Goal: Navigation & Orientation: Find specific page/section

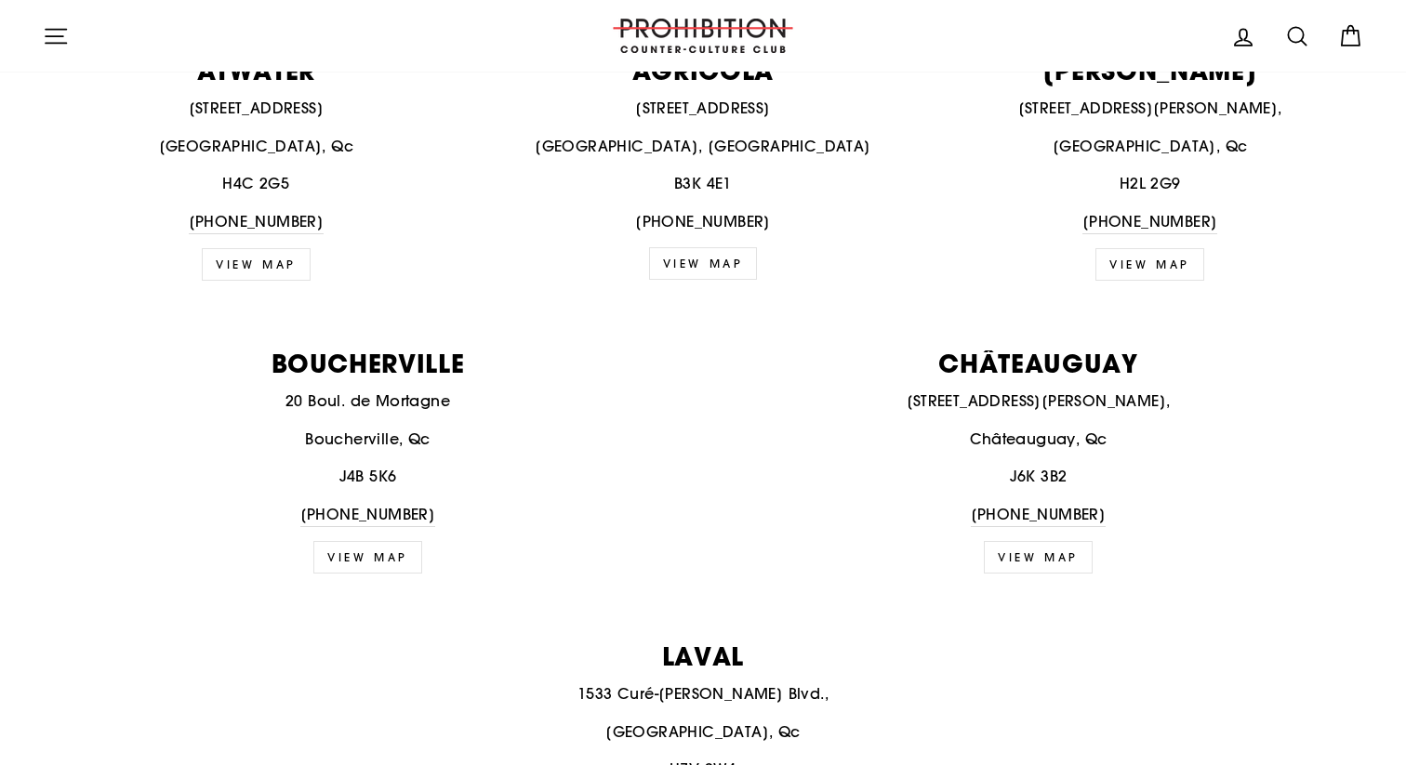
scroll to position [830, 0]
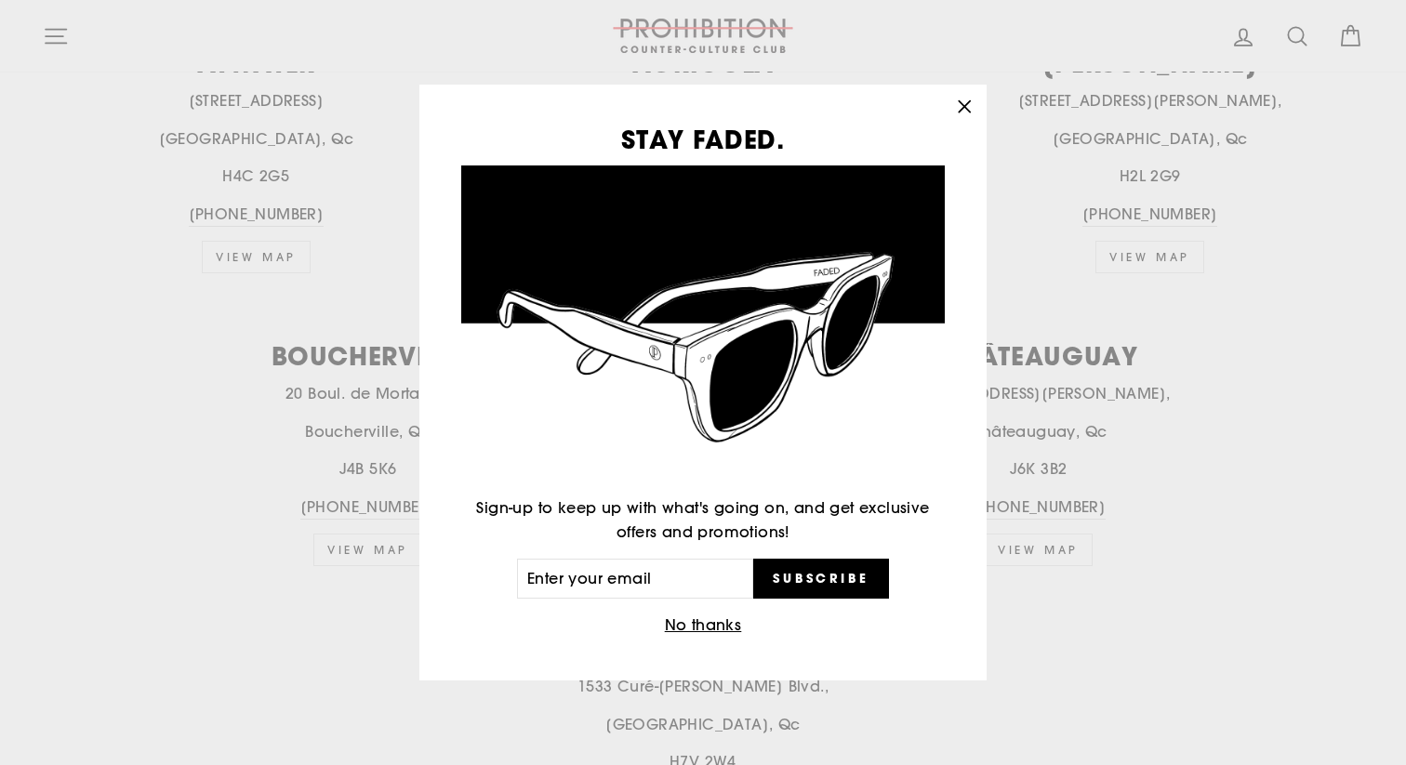
click at [955, 120] on button ""Close (esc)"" at bounding box center [964, 107] width 45 height 45
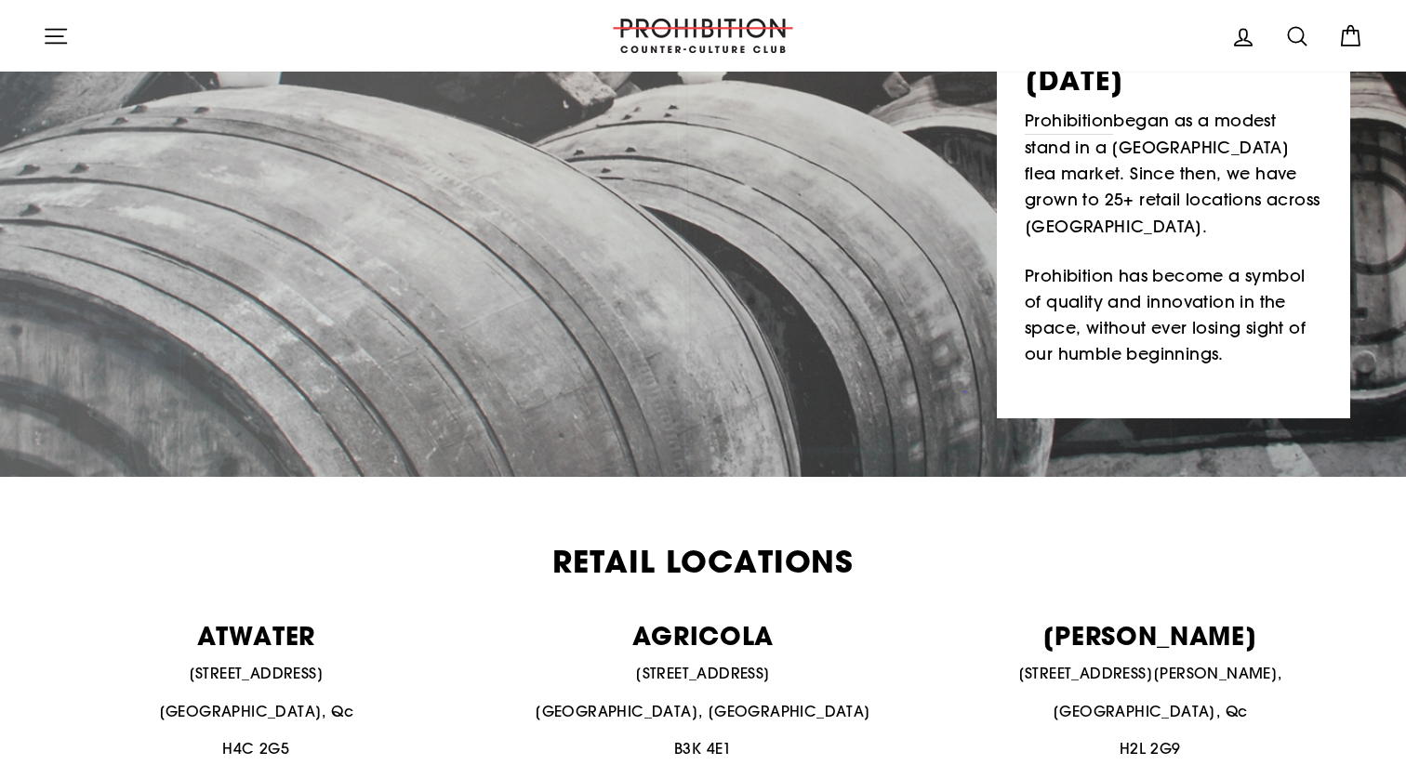
scroll to position [0, 0]
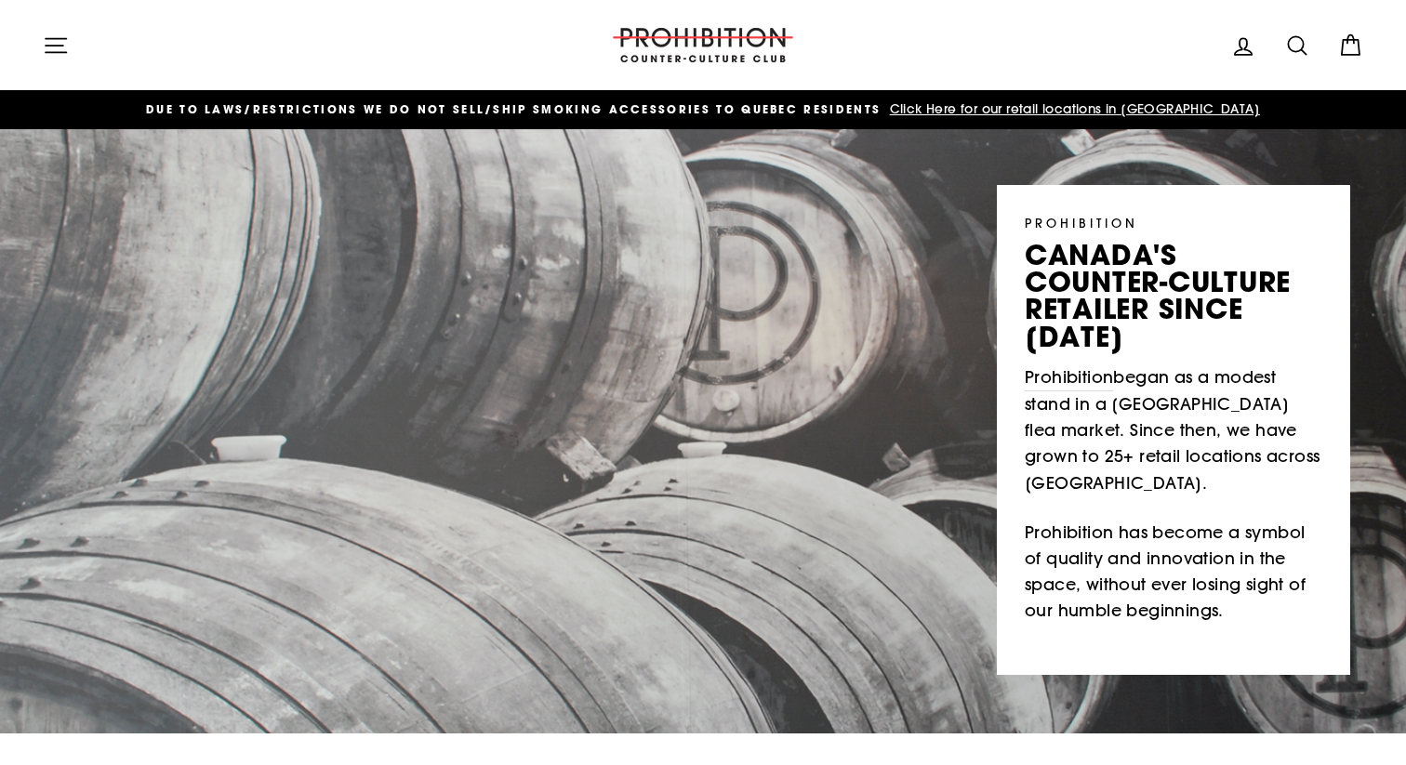
click at [61, 46] on icon "button" at bounding box center [56, 45] width 20 height 14
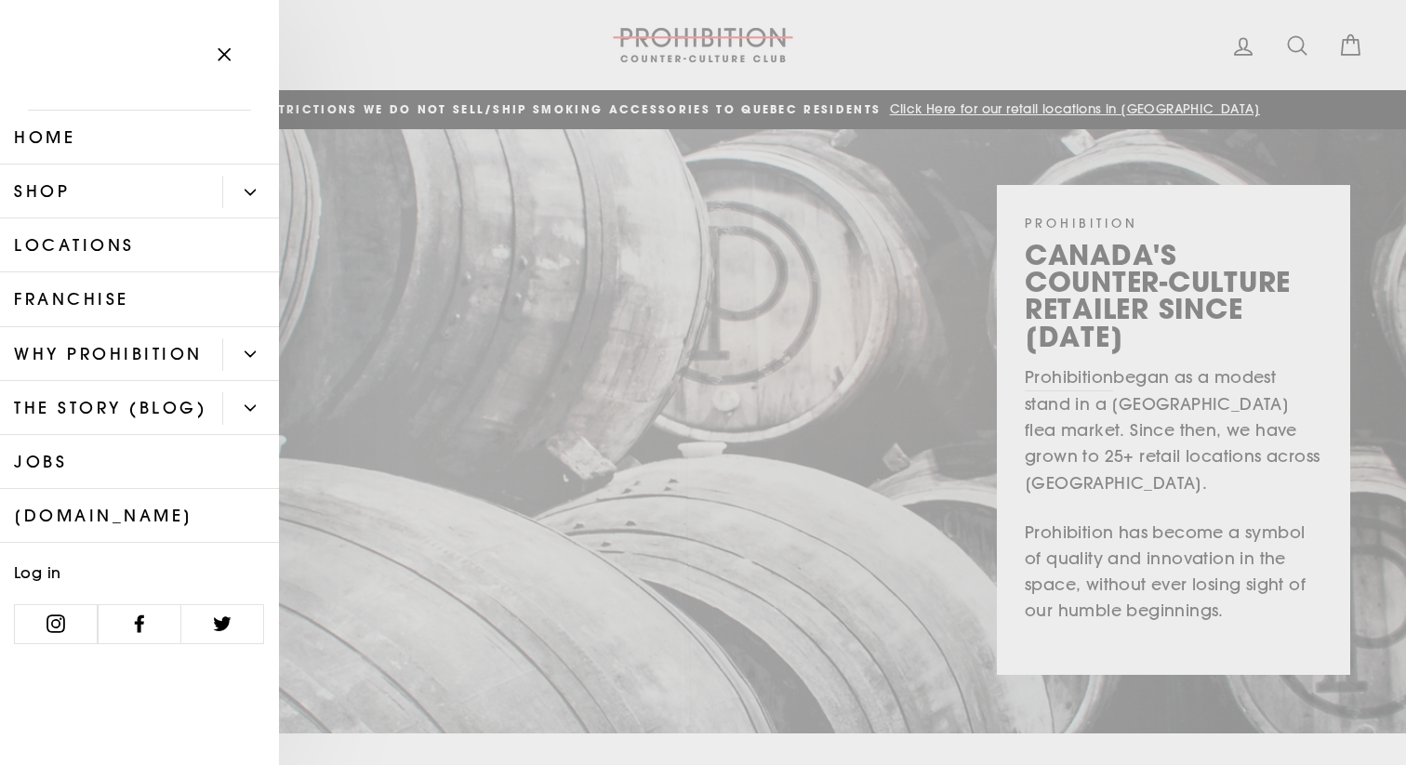
click at [81, 182] on link "Shop" at bounding box center [111, 192] width 222 height 54
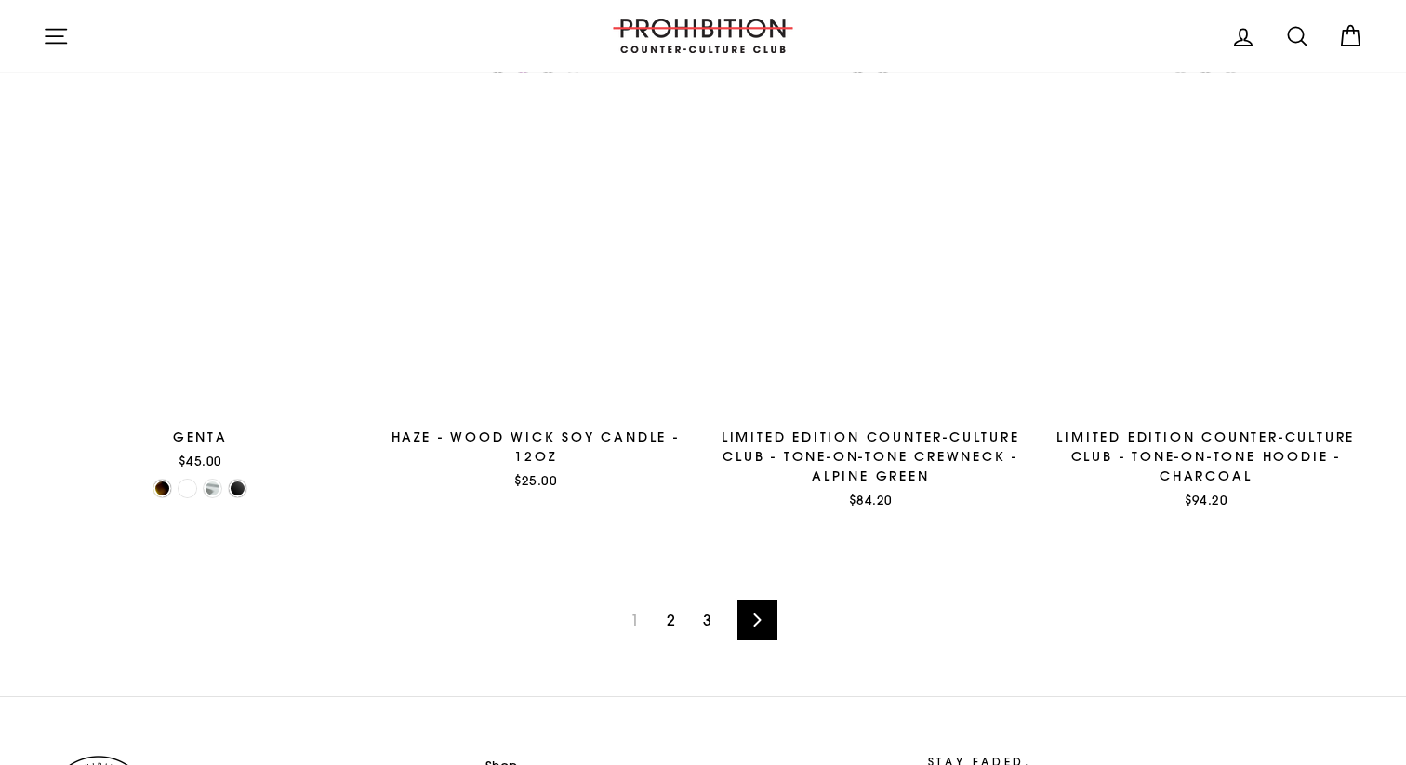
scroll to position [2796, 0]
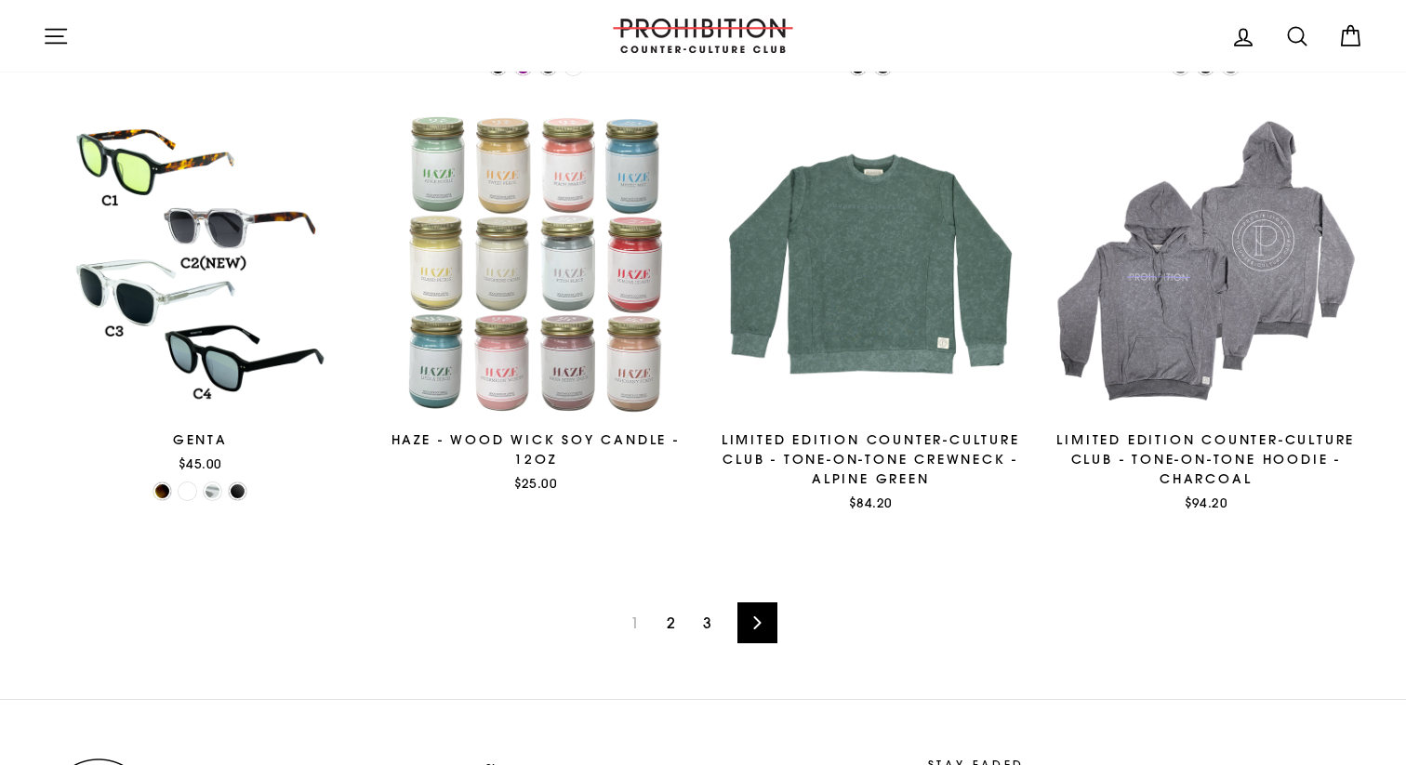
click at [672, 623] on link "2" at bounding box center [671, 623] width 31 height 30
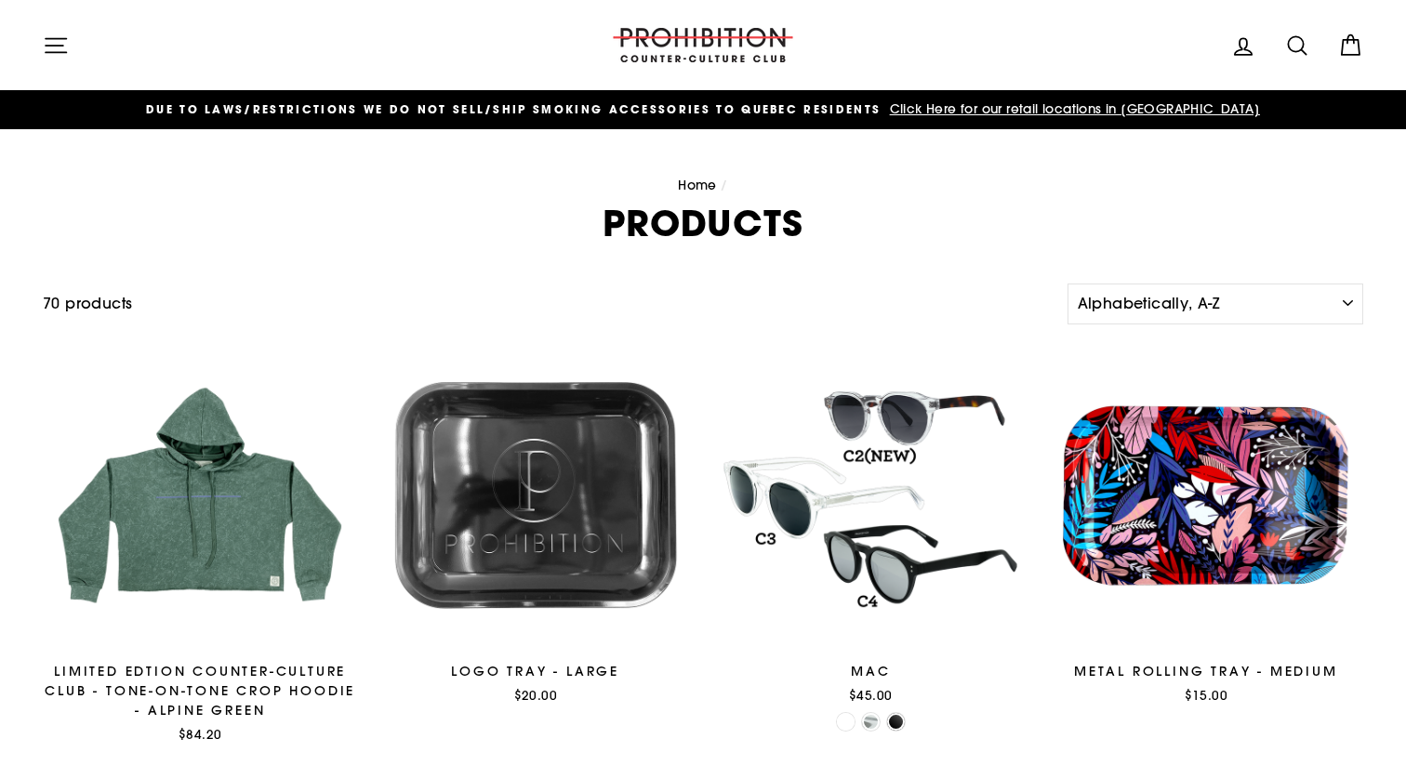
click at [58, 42] on icon "button" at bounding box center [56, 46] width 26 height 26
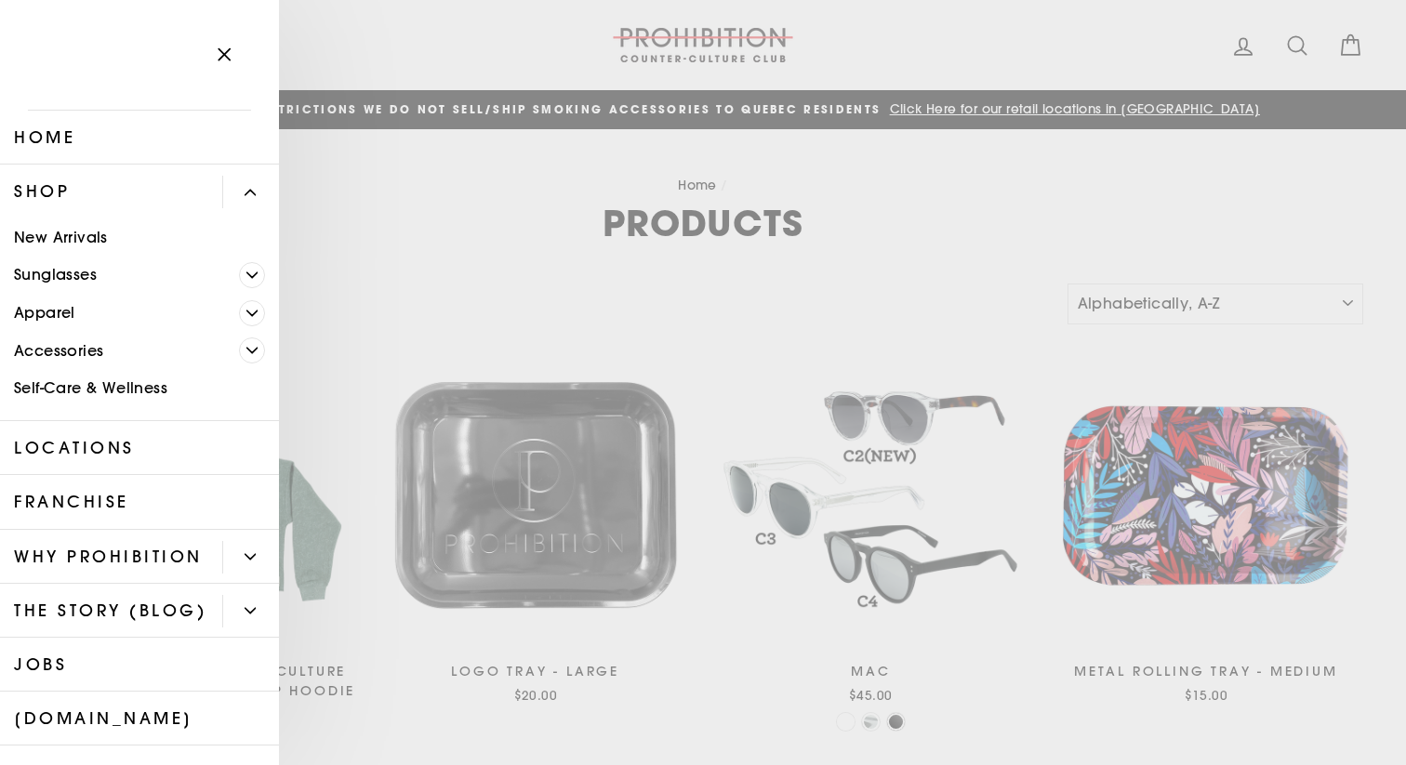
click at [149, 389] on link "Self-Care & Wellness" at bounding box center [139, 389] width 279 height 38
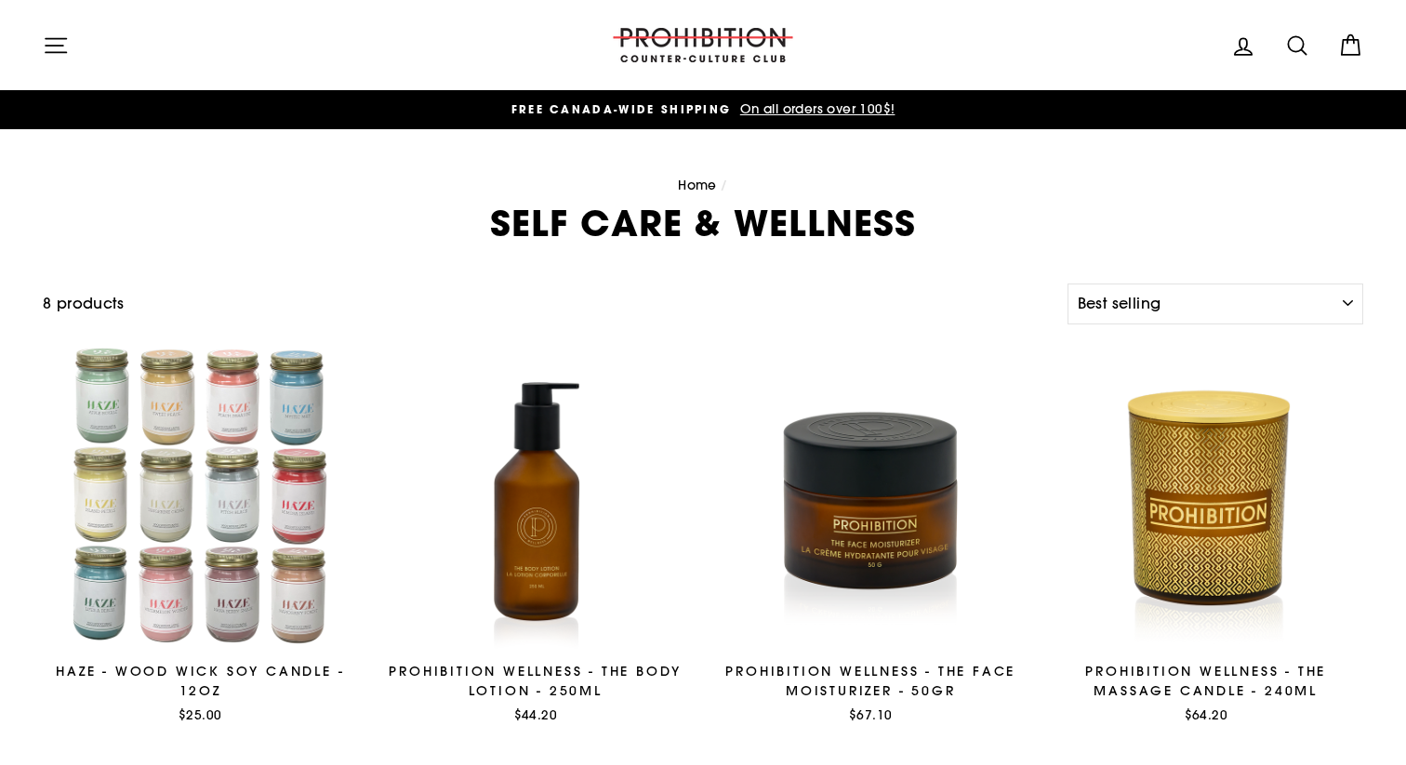
select select "best-selling"
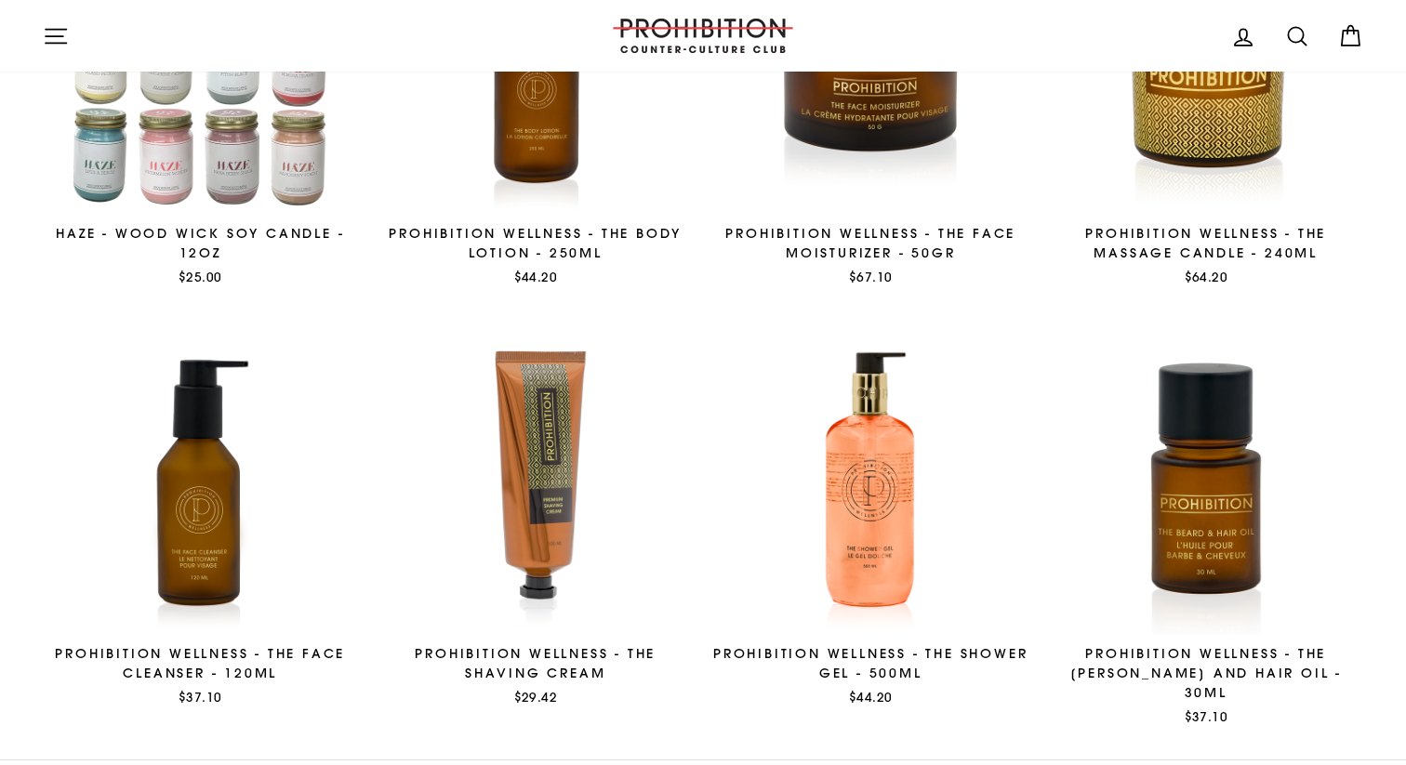
scroll to position [753, 0]
